Goal: Information Seeking & Learning: Learn about a topic

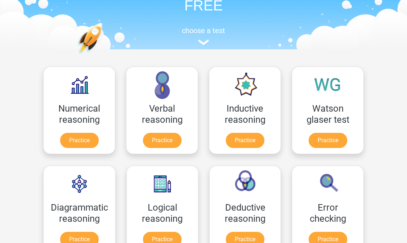
scroll to position [75, 0]
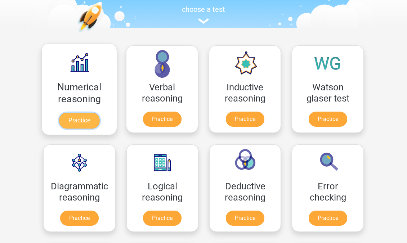
click at [81, 122] on link "Practice" at bounding box center [79, 121] width 40 height 16
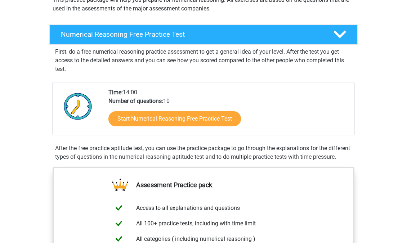
scroll to position [124, 0]
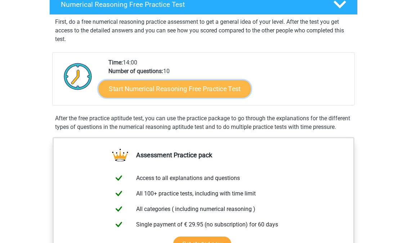
click at [175, 90] on link "Start Numerical Reasoning Free Practice Test" at bounding box center [175, 88] width 152 height 17
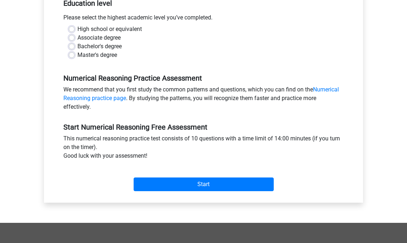
scroll to position [136, 0]
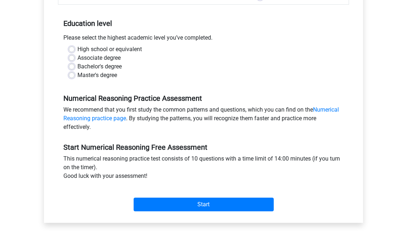
click at [107, 67] on label "Bachelor's degree" at bounding box center [99, 66] width 44 height 9
click at [75, 67] on input "Bachelor's degree" at bounding box center [72, 65] width 6 height 7
radio input "true"
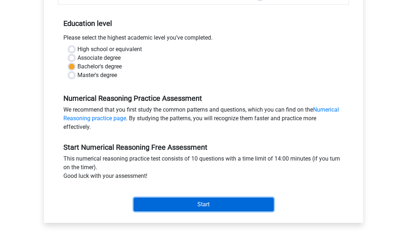
click at [167, 203] on input "Start" at bounding box center [204, 205] width 140 height 14
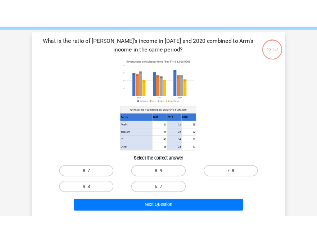
scroll to position [26, 0]
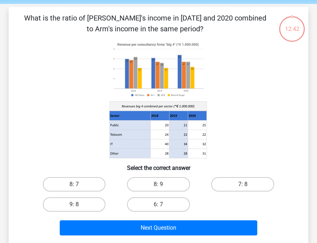
click at [75, 185] on input "8: 7" at bounding box center [76, 187] width 5 height 5
radio input "true"
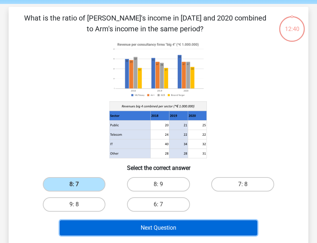
click at [122, 225] on button "Next Question" at bounding box center [159, 228] width 198 height 15
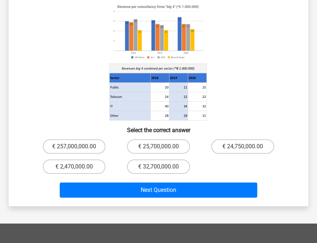
scroll to position [100, 0]
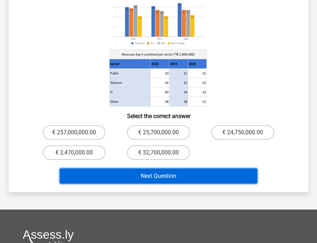
click at [238, 175] on button "Next Question" at bounding box center [159, 176] width 198 height 15
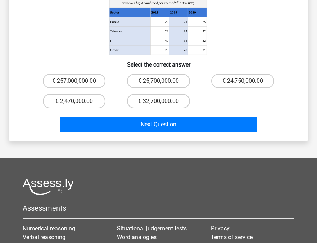
scroll to position [150, 0]
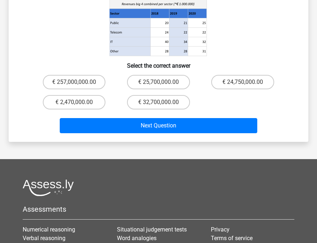
click at [160, 84] on input "€ 25,700,000.00" at bounding box center [161, 84] width 5 height 5
radio input "true"
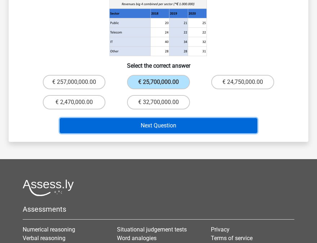
click at [154, 126] on button "Next Question" at bounding box center [159, 125] width 198 height 15
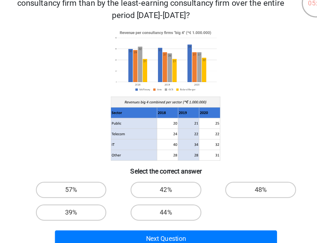
scroll to position [26, 0]
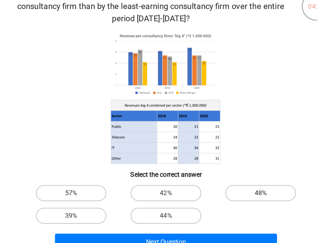
click at [242, 196] on label "48%" at bounding box center [243, 195] width 63 height 14
click at [243, 196] on input "48%" at bounding box center [245, 198] width 5 height 5
radio input "true"
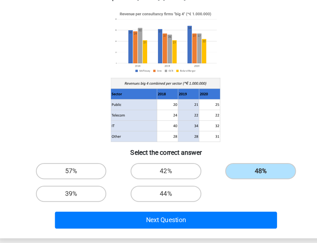
scroll to position [54, 0]
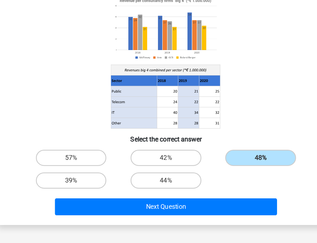
click at [190, 218] on div "Next Question" at bounding box center [158, 212] width 253 height 18
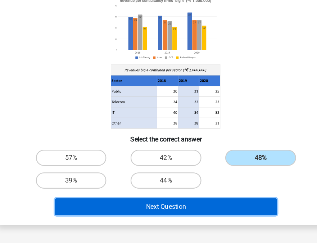
click at [188, 212] on button "Next Question" at bounding box center [159, 210] width 198 height 15
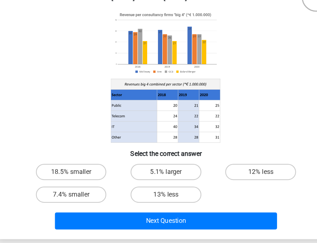
scroll to position [41, 0]
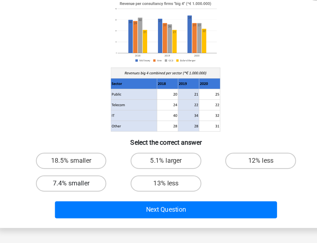
click at [82, 190] on label "7.4% smaller" at bounding box center [74, 190] width 63 height 14
click at [79, 190] on input "7.4% smaller" at bounding box center [76, 192] width 5 height 5
radio input "true"
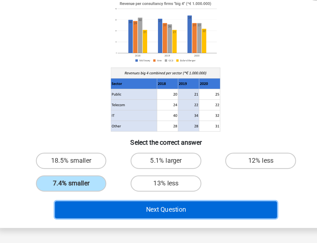
click at [118, 213] on button "Next Question" at bounding box center [159, 213] width 198 height 15
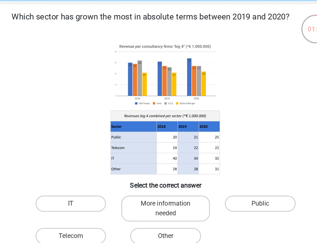
scroll to position [29, 0]
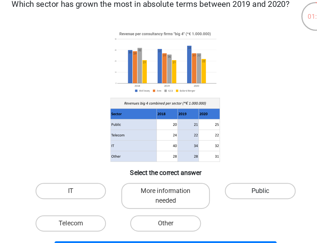
click at [249, 186] on label "Public" at bounding box center [243, 182] width 63 height 14
click at [248, 186] on input "Public" at bounding box center [245, 184] width 5 height 5
radio input "true"
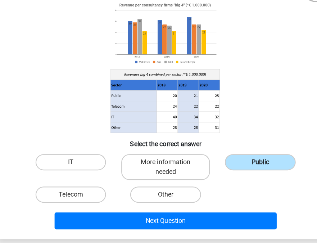
scroll to position [54, 0]
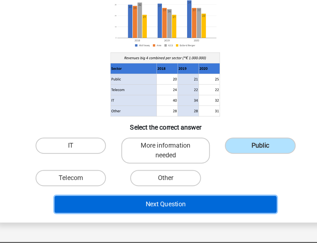
click at [203, 213] on button "Next Question" at bounding box center [159, 208] width 198 height 15
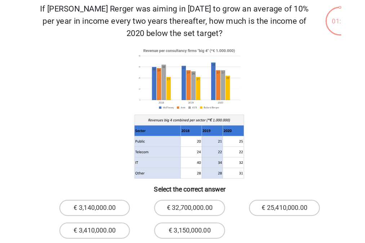
scroll to position [33, 0]
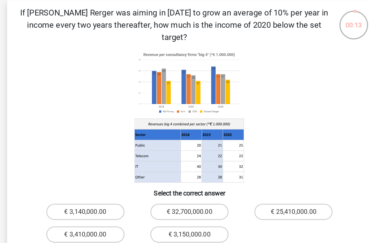
click at [343, 102] on div "If Boland Rerger was aiming in 2018 to grow an average of 10% per year in incom…" at bounding box center [184, 124] width 319 height 237
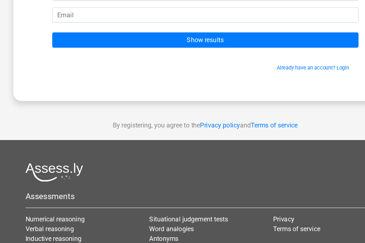
scroll to position [66, 0]
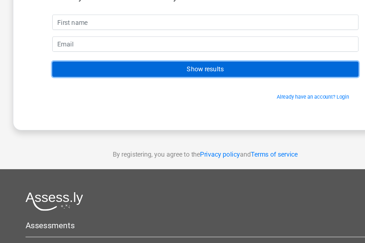
click at [222, 66] on input "Show results" at bounding box center [182, 62] width 272 height 14
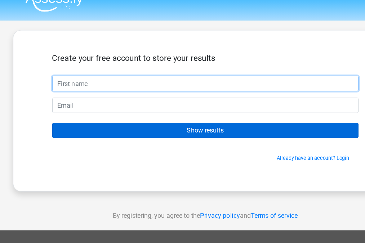
scroll to position [3, 0]
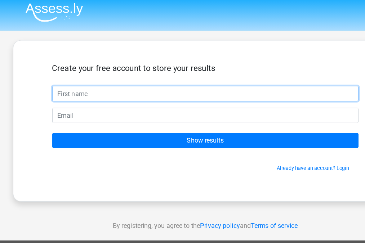
click at [181, 83] on input "text" at bounding box center [182, 83] width 272 height 14
type input "Jess"
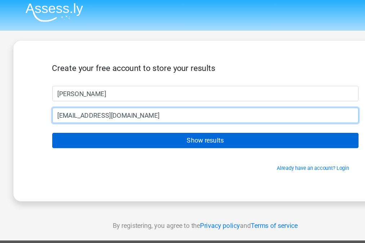
type input "jpross96@hotmail.com"
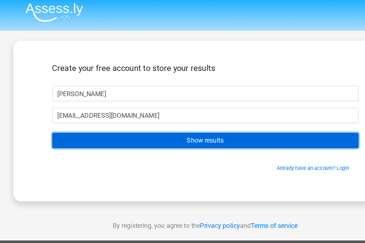
click at [174, 130] on input "Show results" at bounding box center [182, 125] width 272 height 14
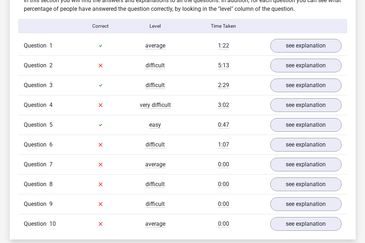
scroll to position [555, 0]
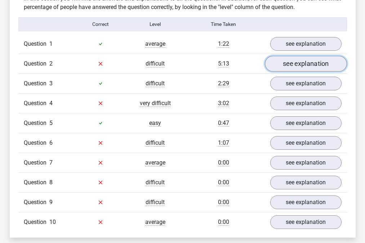
click at [291, 66] on link "see explanation" at bounding box center [306, 64] width 82 height 16
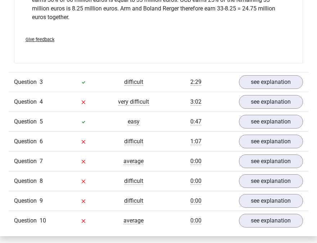
scroll to position [916, 0]
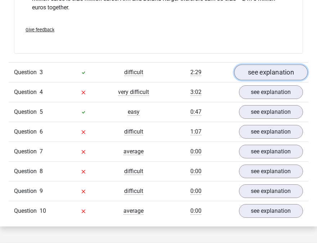
click at [253, 75] on link "see explanation" at bounding box center [271, 73] width 74 height 16
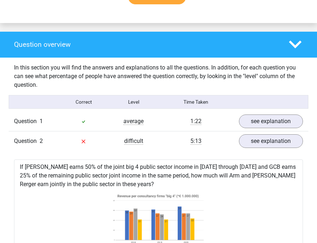
scroll to position [485, 0]
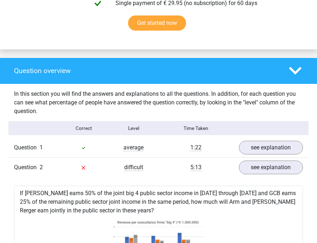
click at [75, 146] on div at bounding box center [84, 147] width 50 height 9
click at [262, 149] on link "see explanation" at bounding box center [271, 148] width 74 height 16
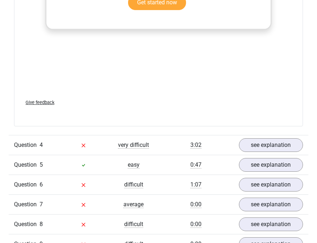
scroll to position [1646, 0]
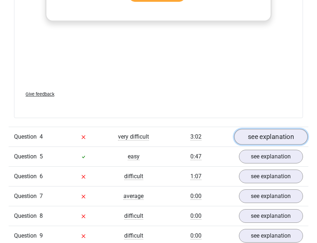
click at [263, 129] on link "see explanation" at bounding box center [271, 137] width 74 height 16
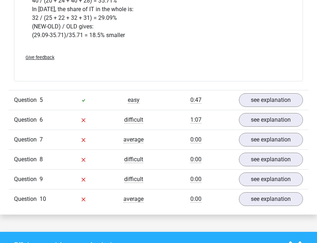
scroll to position [2022, 0]
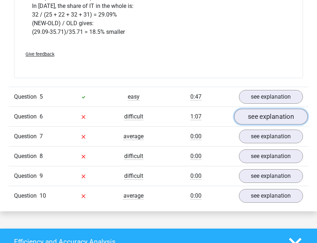
click at [272, 114] on link "see explanation" at bounding box center [271, 117] width 74 height 16
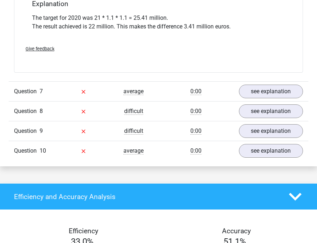
scroll to position [2350, 0]
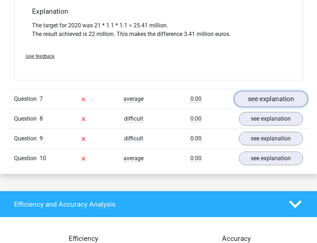
click at [268, 96] on link "see explanation" at bounding box center [271, 99] width 74 height 16
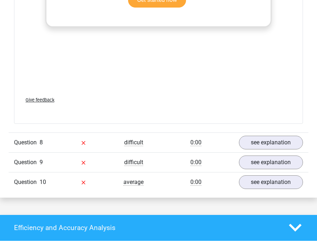
scroll to position [2769, 0]
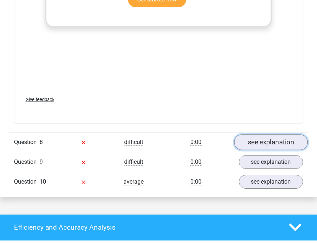
click at [261, 135] on link "see explanation" at bounding box center [271, 142] width 74 height 16
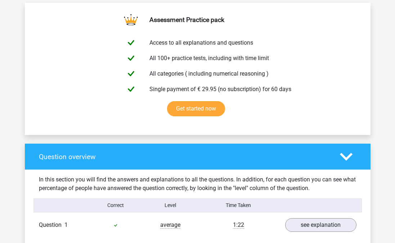
scroll to position [375, 0]
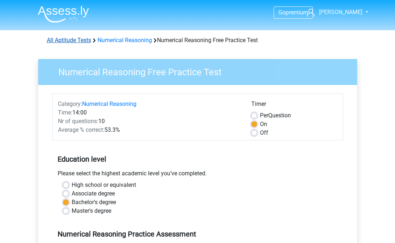
click at [80, 43] on link "All Aptitude Tests" at bounding box center [69, 40] width 44 height 7
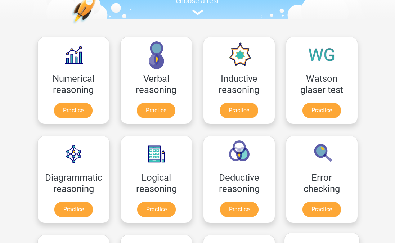
scroll to position [32, 0]
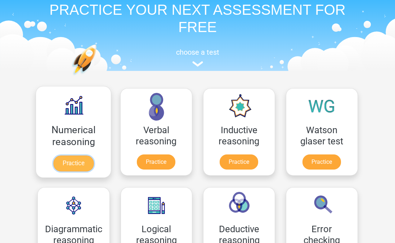
click at [62, 165] on link "Practice" at bounding box center [73, 164] width 40 height 16
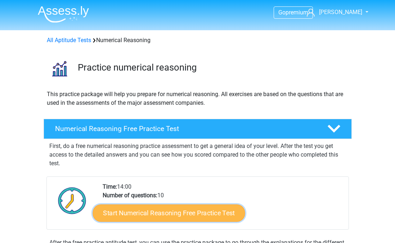
click at [199, 213] on link "Start Numerical Reasoning Free Practice Test" at bounding box center [169, 212] width 152 height 17
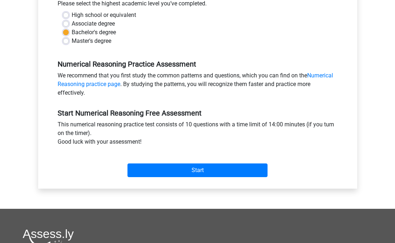
scroll to position [231, 0]
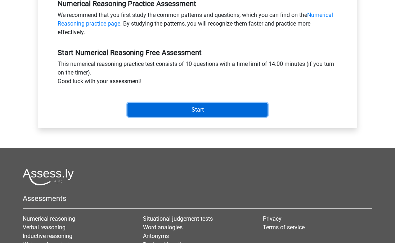
click at [210, 111] on input "Start" at bounding box center [198, 110] width 140 height 14
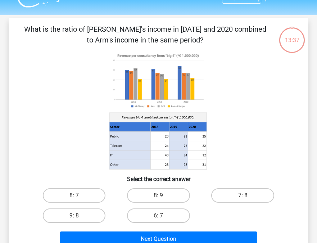
scroll to position [19, 0]
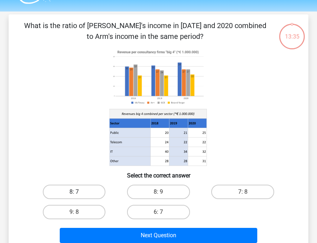
click at [73, 193] on label "8: 7" at bounding box center [74, 192] width 63 height 14
click at [74, 193] on input "8: 7" at bounding box center [76, 194] width 5 height 5
radio input "true"
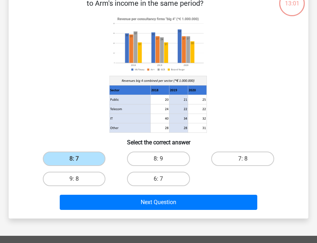
scroll to position [69, 0]
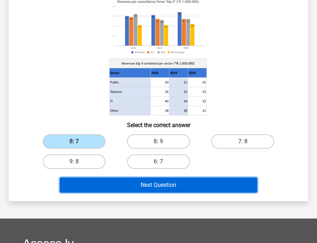
click at [176, 187] on button "Next Question" at bounding box center [159, 185] width 198 height 15
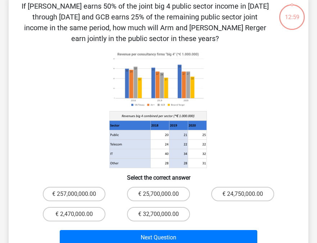
scroll to position [33, 0]
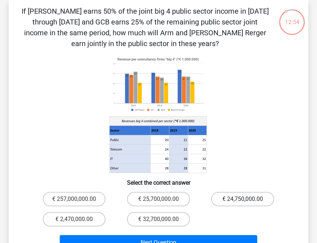
click at [246, 197] on label "€ 24,750,000.00" at bounding box center [243, 199] width 63 height 14
click at [246, 199] on input "€ 24,750,000.00" at bounding box center [245, 201] width 5 height 5
radio input "true"
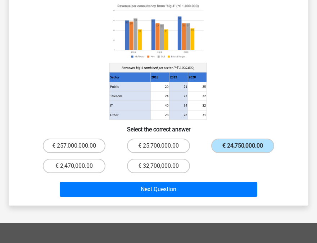
scroll to position [95, 0]
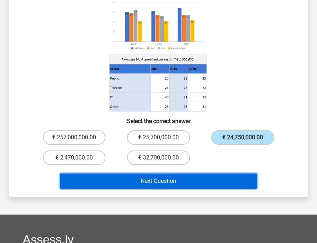
click at [188, 181] on button "Next Question" at bounding box center [159, 181] width 198 height 15
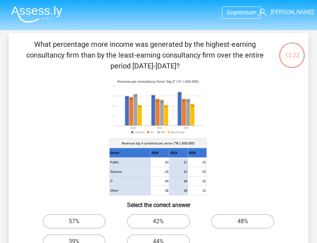
scroll to position [34, 0]
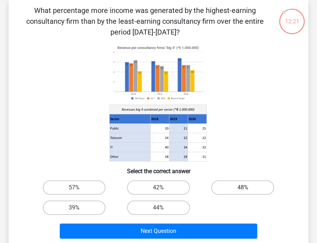
click at [249, 190] on label "48%" at bounding box center [243, 188] width 63 height 14
click at [248, 190] on input "48%" at bounding box center [245, 190] width 5 height 5
radio input "true"
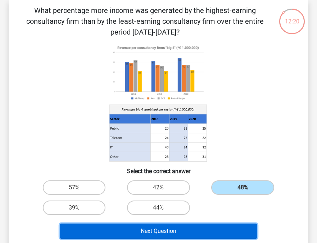
click at [206, 229] on button "Next Question" at bounding box center [159, 231] width 198 height 15
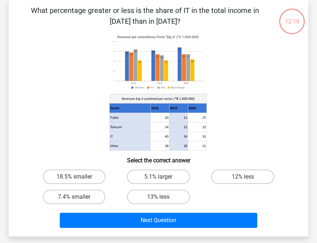
scroll to position [33, 0]
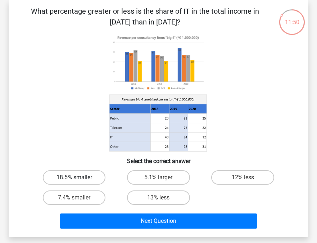
click at [76, 177] on label "18.5% smaller" at bounding box center [74, 177] width 63 height 14
click at [76, 178] on input "18.5% smaller" at bounding box center [76, 180] width 5 height 5
radio input "true"
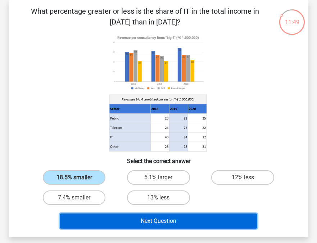
click at [131, 223] on button "Next Question" at bounding box center [159, 221] width 198 height 15
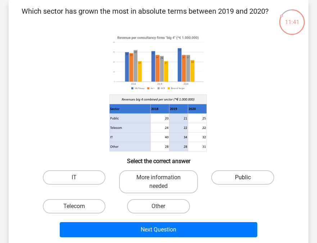
click at [249, 170] on label "Public" at bounding box center [243, 177] width 63 height 14
click at [248, 178] on input "Public" at bounding box center [245, 180] width 5 height 5
radio input "true"
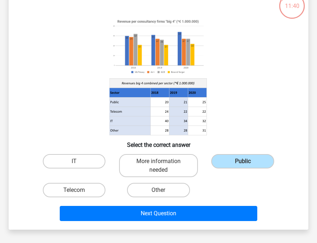
scroll to position [51, 0]
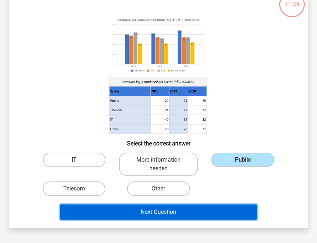
click at [212, 217] on button "Next Question" at bounding box center [159, 212] width 198 height 15
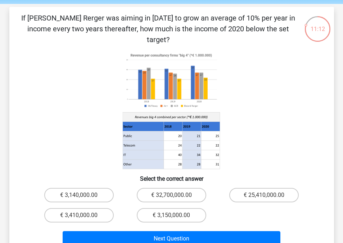
scroll to position [27, 0]
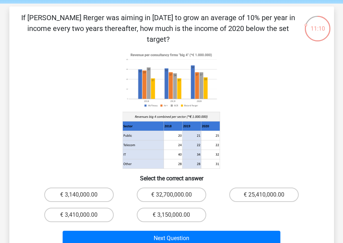
click at [80, 215] on input "€ 3,410,000.00" at bounding box center [81, 217] width 5 height 5
radio input "true"
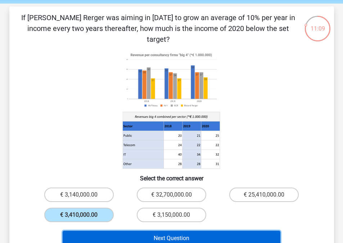
click at [146, 231] on button "Next Question" at bounding box center [172, 238] width 218 height 15
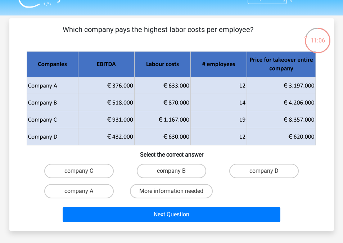
scroll to position [14, 0]
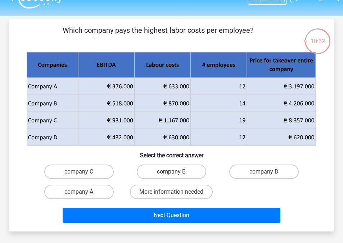
click at [182, 173] on label "company B" at bounding box center [172, 172] width 70 height 14
click at [176, 173] on input "company B" at bounding box center [174, 174] width 5 height 5
radio input "true"
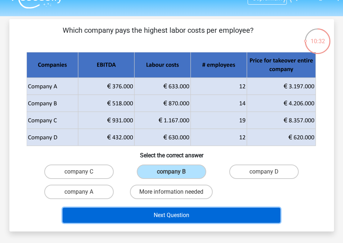
click at [179, 217] on button "Next Question" at bounding box center [172, 215] width 218 height 15
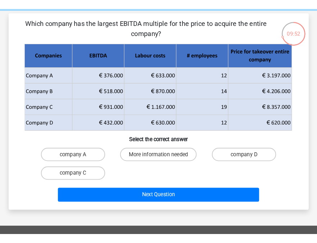
scroll to position [0, 0]
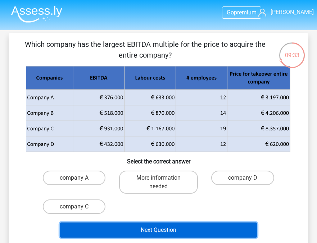
click at [186, 230] on button "Next Question" at bounding box center [159, 230] width 198 height 15
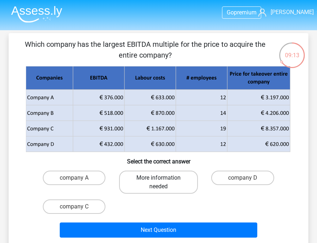
click at [179, 182] on label "More information needed" at bounding box center [158, 182] width 79 height 23
click at [163, 182] on input "More information needed" at bounding box center [161, 180] width 5 height 5
radio input "true"
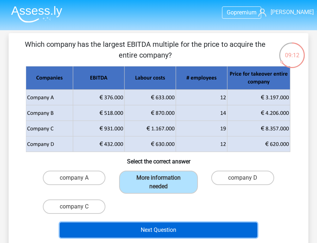
click at [173, 226] on button "Next Question" at bounding box center [159, 230] width 198 height 15
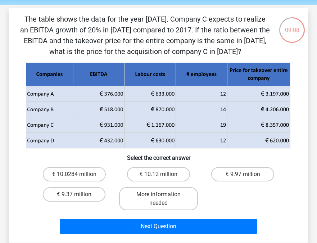
scroll to position [26, 0]
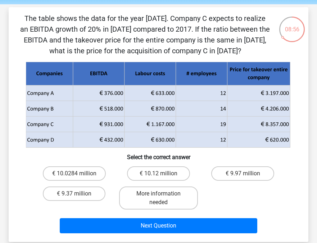
drag, startPoint x: 96, startPoint y: 125, endPoint x: 128, endPoint y: 126, distance: 32.5
click at [128, 126] on g at bounding box center [159, 105] width 266 height 86
click at [82, 170] on label "€ 10.0284 million" at bounding box center [74, 173] width 63 height 14
click at [79, 174] on input "€ 10.0284 million" at bounding box center [76, 176] width 5 height 5
radio input "true"
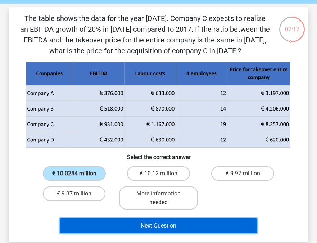
click at [116, 231] on button "Next Question" at bounding box center [159, 225] width 198 height 15
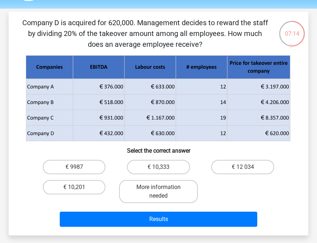
scroll to position [23, 0]
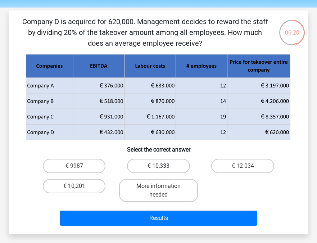
click at [161, 172] on label "€ 10,333" at bounding box center [158, 166] width 63 height 14
click at [161, 171] on input "€ 10,333" at bounding box center [161, 168] width 5 height 5
radio input "true"
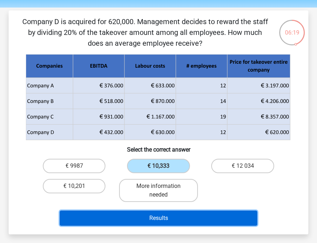
click at [154, 219] on button "Results" at bounding box center [159, 218] width 198 height 15
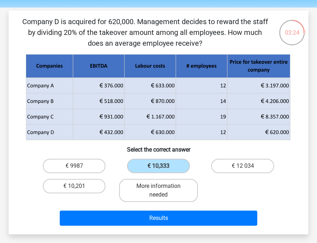
scroll to position [0, 0]
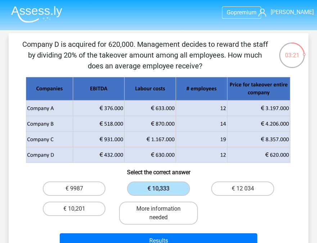
click at [18, 9] on img at bounding box center [36, 14] width 51 height 17
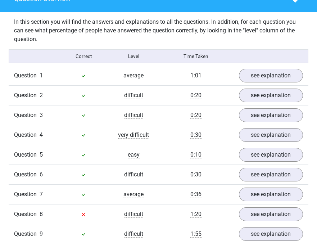
scroll to position [629, 0]
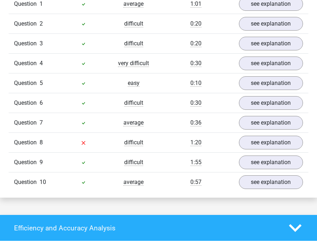
click at [86, 142] on icon at bounding box center [84, 143] width 6 height 6
click at [258, 146] on link "see explanation" at bounding box center [271, 143] width 74 height 16
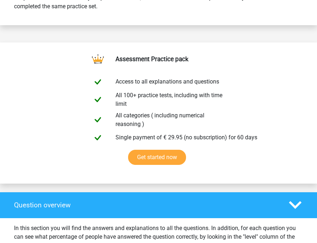
scroll to position [275, 0]
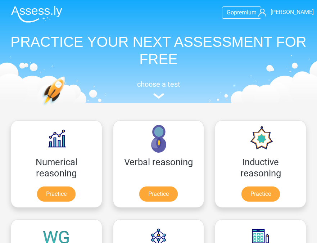
scroll to position [20, 0]
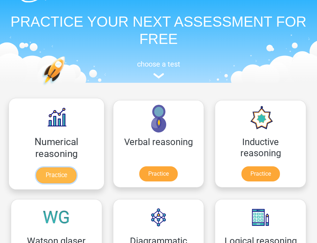
click at [59, 173] on link "Practice" at bounding box center [56, 176] width 40 height 16
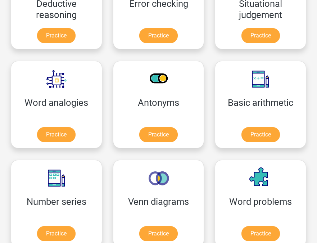
scroll to position [363, 0]
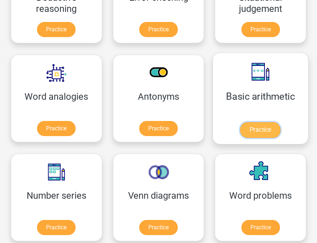
click at [267, 129] on link "Practice" at bounding box center [261, 130] width 40 height 16
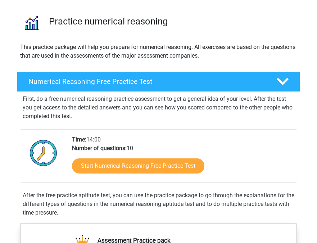
scroll to position [29, 0]
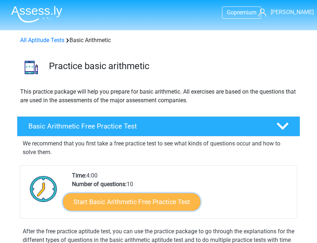
click at [168, 199] on link "Start Basic Arithmetic Free Practice Test" at bounding box center [132, 202] width 138 height 17
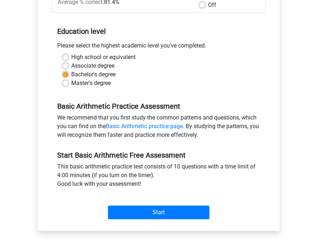
scroll to position [132, 0]
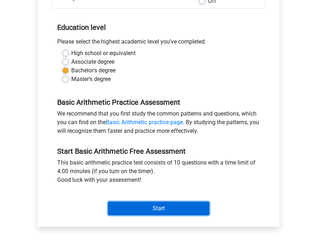
click at [196, 207] on input "Start" at bounding box center [159, 209] width 102 height 14
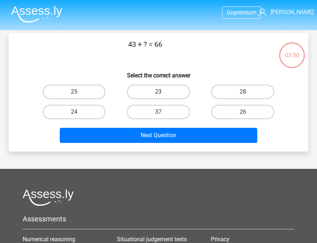
click at [163, 91] on label "23" at bounding box center [158, 92] width 63 height 14
click at [163, 92] on input "23" at bounding box center [161, 94] width 5 height 5
radio input "true"
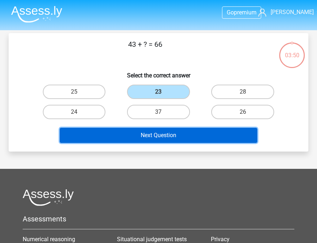
click at [162, 133] on button "Next Question" at bounding box center [159, 135] width 198 height 15
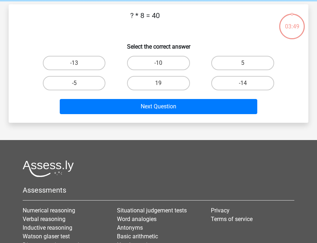
scroll to position [33, 0]
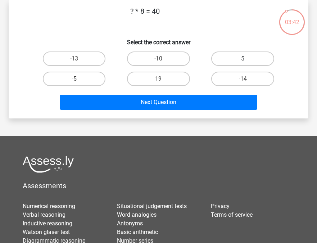
click at [248, 59] on label "5" at bounding box center [243, 59] width 63 height 14
click at [248, 59] on input "5" at bounding box center [245, 61] width 5 height 5
radio input "true"
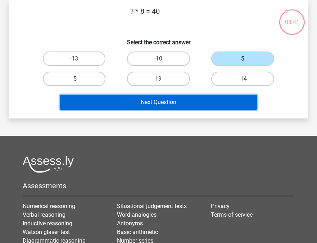
click at [185, 105] on button "Next Question" at bounding box center [159, 102] width 198 height 15
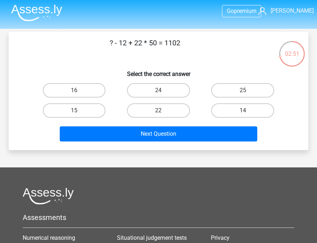
scroll to position [0, 0]
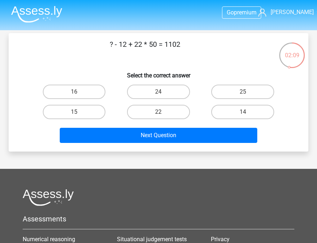
click at [247, 116] on input "14" at bounding box center [245, 114] width 5 height 5
radio input "true"
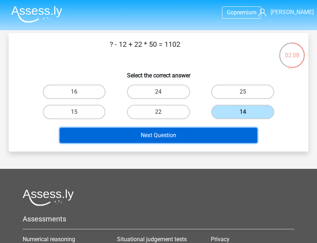
click at [210, 133] on button "Next Question" at bounding box center [159, 135] width 198 height 15
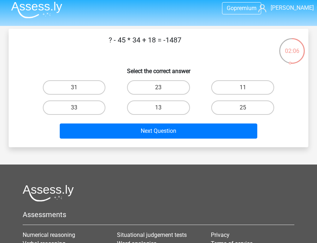
scroll to position [1, 0]
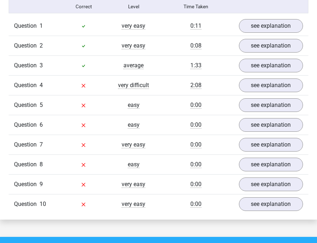
scroll to position [606, 0]
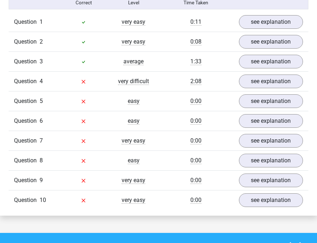
drag, startPoint x: 235, startPoint y: 175, endPoint x: 180, endPoint y: 203, distance: 61.2
click at [180, 203] on div "Question 1 very easy 0:11 see explanation 43 + ? = 66 a 25 b 23 (correct) c 28 …" at bounding box center [158, 111] width 289 height 198
click at [270, 41] on link "see explanation" at bounding box center [271, 42] width 74 height 16
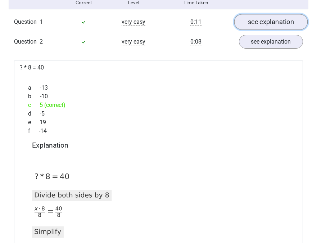
click at [270, 25] on link "see explanation" at bounding box center [271, 22] width 74 height 16
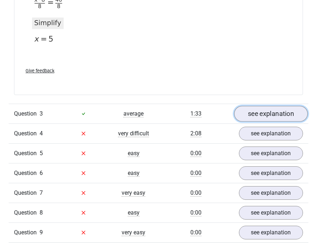
click at [259, 113] on link "see explanation" at bounding box center [271, 114] width 74 height 16
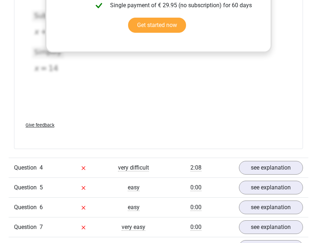
scroll to position [1472, 0]
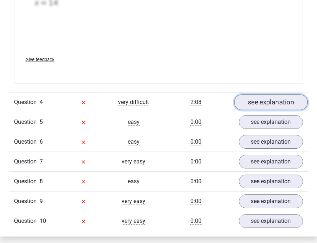
click at [262, 105] on link "see explanation" at bounding box center [271, 102] width 74 height 16
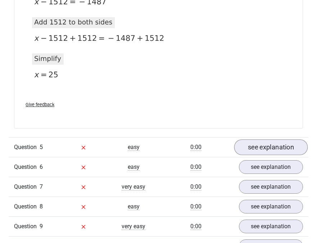
scroll to position [1779, 0]
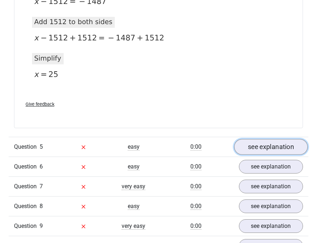
click at [265, 145] on link "see explanation" at bounding box center [271, 147] width 74 height 16
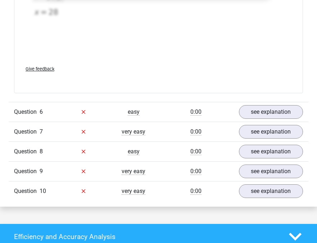
scroll to position [2161, 0]
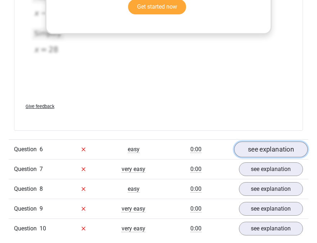
click at [264, 150] on link "see explanation" at bounding box center [271, 150] width 74 height 16
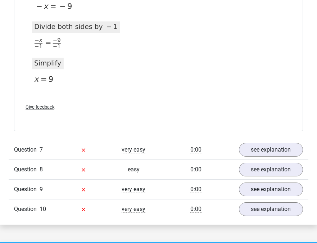
scroll to position [2639, 0]
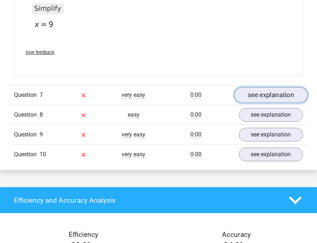
click at [257, 98] on link "see explanation" at bounding box center [271, 96] width 74 height 16
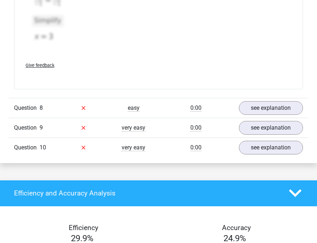
scroll to position [3013, 0]
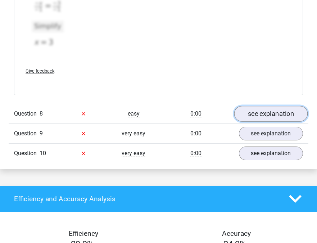
click at [262, 116] on link "see explanation" at bounding box center [271, 114] width 74 height 16
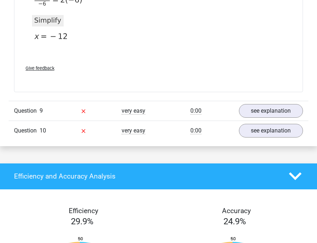
scroll to position [3311, 0]
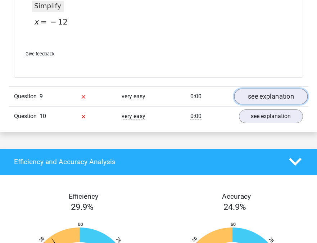
click at [266, 95] on link "see explanation" at bounding box center [271, 97] width 74 height 16
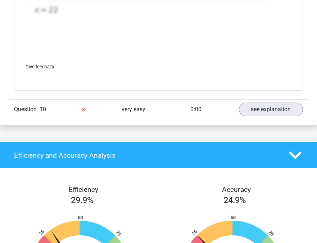
scroll to position [3685, 0]
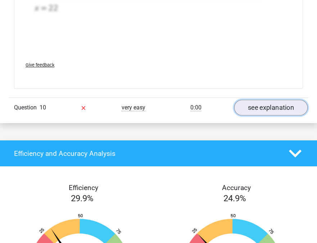
click at [258, 109] on link "see explanation" at bounding box center [271, 108] width 74 height 16
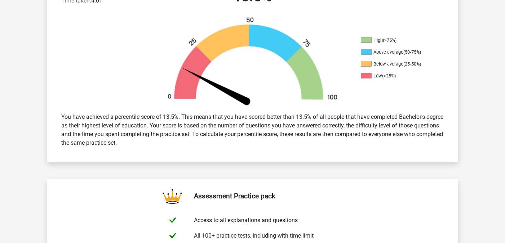
scroll to position [0, 0]
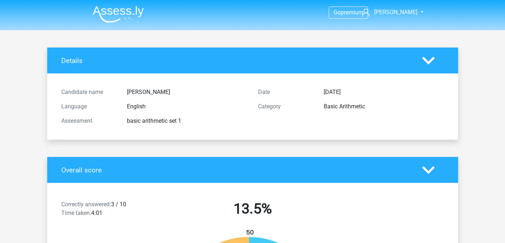
click at [107, 11] on img at bounding box center [118, 14] width 51 height 17
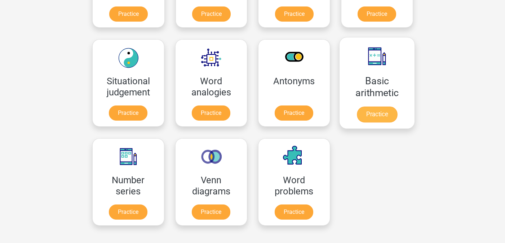
scroll to position [282, 0]
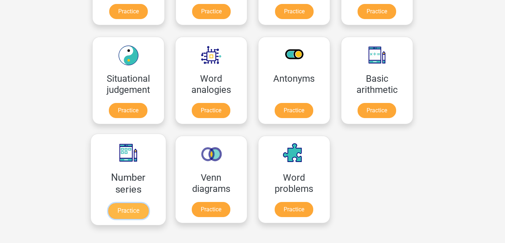
click at [143, 212] on link "Practice" at bounding box center [128, 211] width 40 height 16
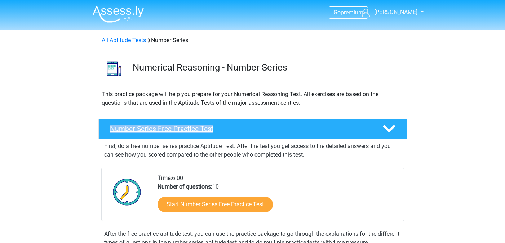
drag, startPoint x: 502, startPoint y: 115, endPoint x: 352, endPoint y: 127, distance: 150.0
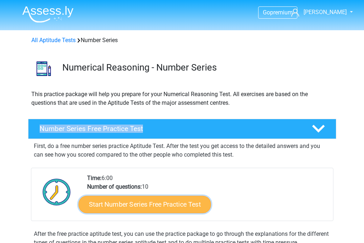
click at [173, 203] on link "Start Number Series Free Practice Test" at bounding box center [145, 204] width 133 height 17
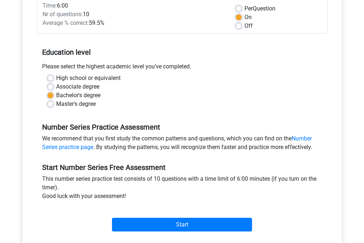
scroll to position [125, 0]
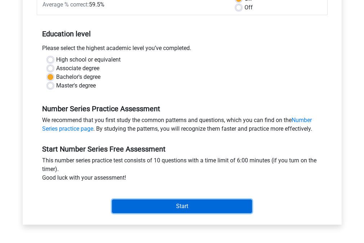
click at [171, 205] on input "Start" at bounding box center [182, 207] width 140 height 14
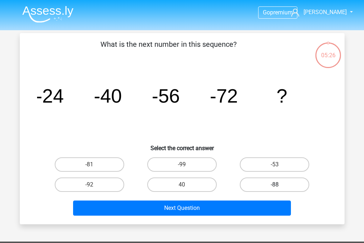
click at [268, 187] on label "-88" at bounding box center [275, 185] width 70 height 14
click at [275, 187] on input "-88" at bounding box center [277, 187] width 5 height 5
radio input "true"
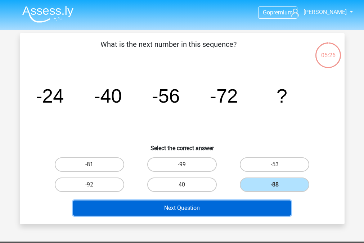
click at [244, 212] on button "Next Question" at bounding box center [182, 208] width 218 height 15
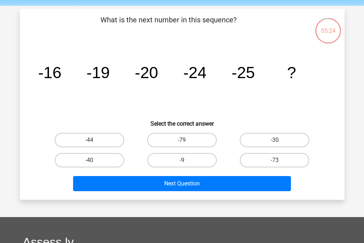
scroll to position [23, 0]
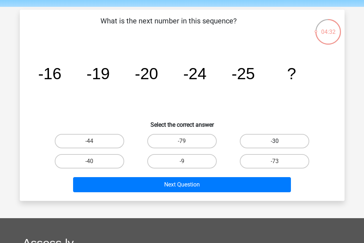
click at [268, 141] on label "-30" at bounding box center [275, 141] width 70 height 14
click at [275, 141] on input "-30" at bounding box center [277, 143] width 5 height 5
radio input "true"
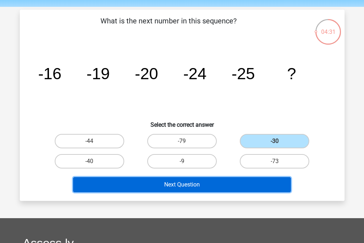
click at [231, 182] on button "Next Question" at bounding box center [182, 184] width 218 height 15
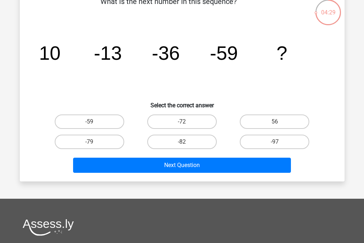
scroll to position [54, 0]
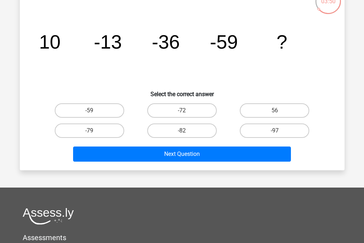
click at [186, 133] on input "-82" at bounding box center [184, 133] width 5 height 5
radio input "true"
click at [181, 162] on div "Next Question" at bounding box center [182, 156] width 278 height 18
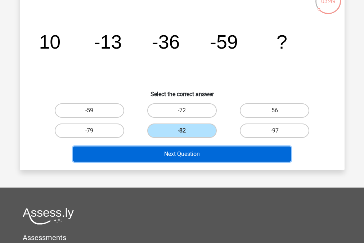
click at [180, 156] on button "Next Question" at bounding box center [182, 154] width 218 height 15
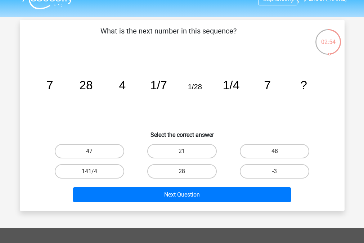
scroll to position [23, 0]
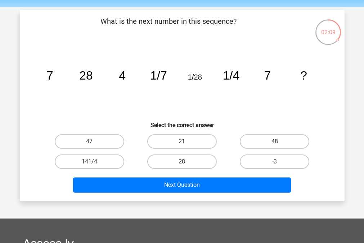
click at [195, 164] on label "28" at bounding box center [182, 162] width 70 height 14
click at [187, 164] on input "28" at bounding box center [184, 164] width 5 height 5
radio input "true"
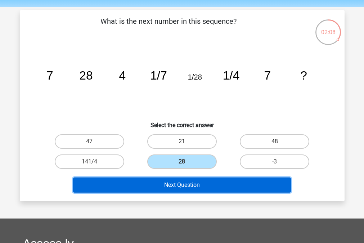
click at [193, 188] on button "Next Question" at bounding box center [182, 185] width 218 height 15
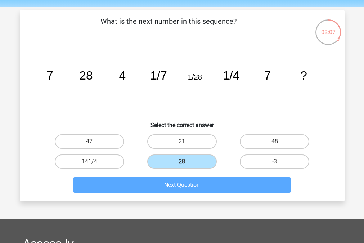
scroll to position [33, 0]
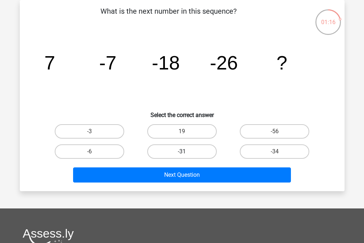
click at [192, 148] on label "-31" at bounding box center [182, 152] width 70 height 14
click at [187, 152] on input "-31" at bounding box center [184, 154] width 5 height 5
radio input "true"
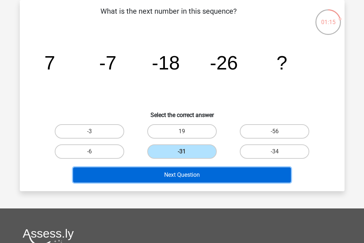
click at [188, 173] on button "Next Question" at bounding box center [182, 175] width 218 height 15
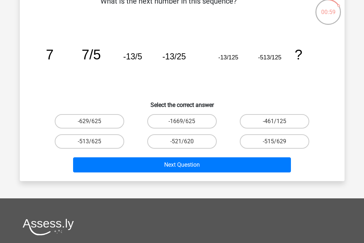
scroll to position [44, 0]
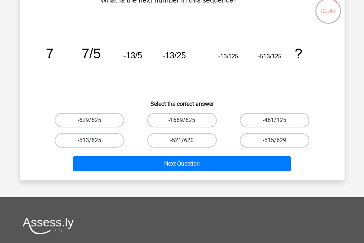
click at [97, 138] on label "-513/625" at bounding box center [90, 140] width 70 height 14
click at [94, 141] on input "-513/625" at bounding box center [91, 143] width 5 height 5
radio input "true"
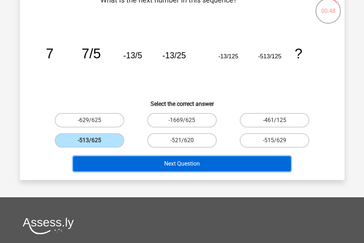
click at [139, 158] on button "Next Question" at bounding box center [182, 163] width 218 height 15
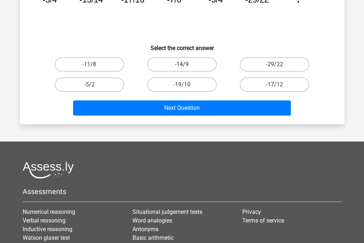
scroll to position [0, 0]
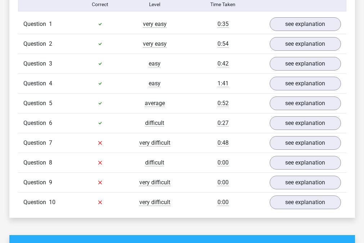
scroll to position [597, 0]
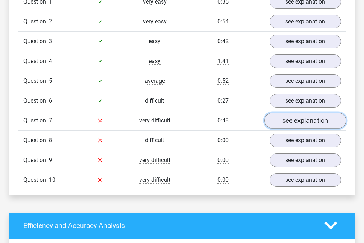
click at [290, 125] on link "see explanation" at bounding box center [306, 121] width 82 height 16
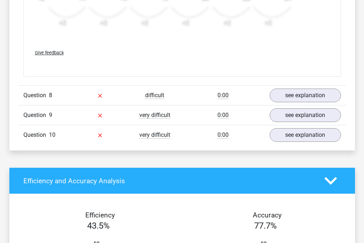
scroll to position [1100, 0]
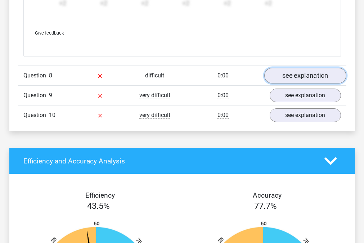
click at [319, 73] on link "see explanation" at bounding box center [306, 76] width 82 height 16
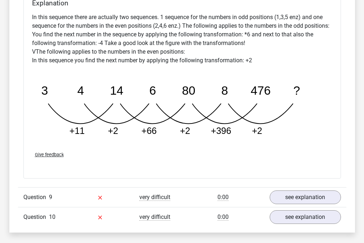
scroll to position [1410, 0]
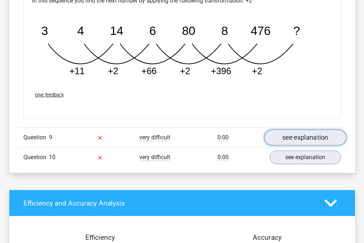
click at [323, 140] on link "see explanation" at bounding box center [306, 138] width 82 height 16
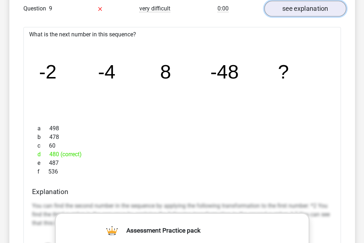
scroll to position [1541, 0]
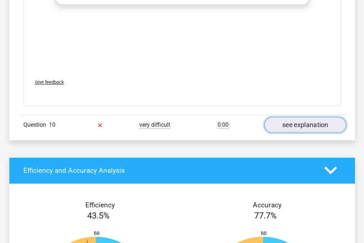
click at [320, 129] on link "see explanation" at bounding box center [306, 125] width 82 height 16
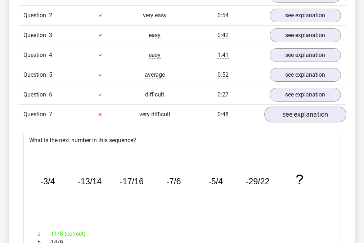
scroll to position [592, 0]
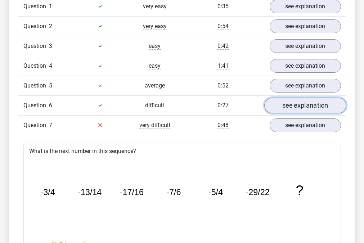
click at [297, 104] on link "see explanation" at bounding box center [306, 106] width 82 height 16
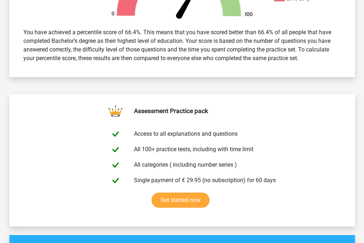
scroll to position [0, 0]
